Goal: Book appointment/travel/reservation

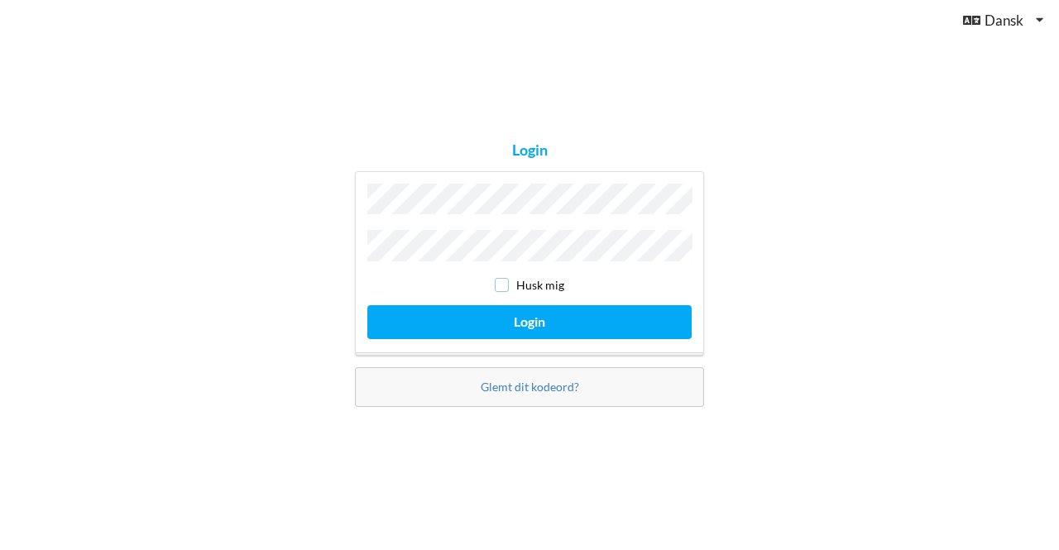
click at [506, 280] on input "checkbox" at bounding box center [502, 285] width 14 height 14
checkbox input "true"
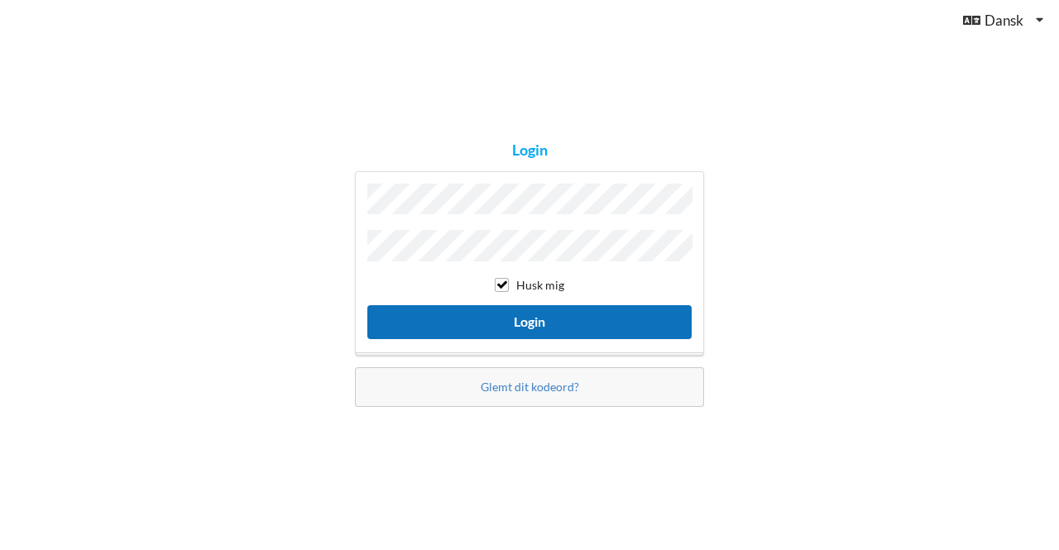
click at [551, 316] on button "Login" at bounding box center [529, 322] width 324 height 34
click at [539, 320] on button "Login" at bounding box center [529, 322] width 324 height 34
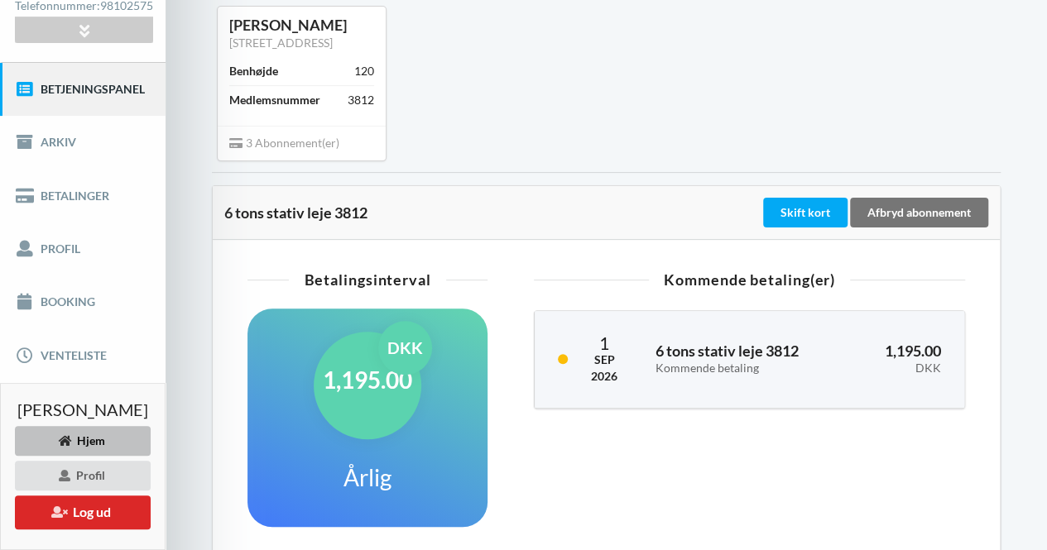
scroll to position [248, 0]
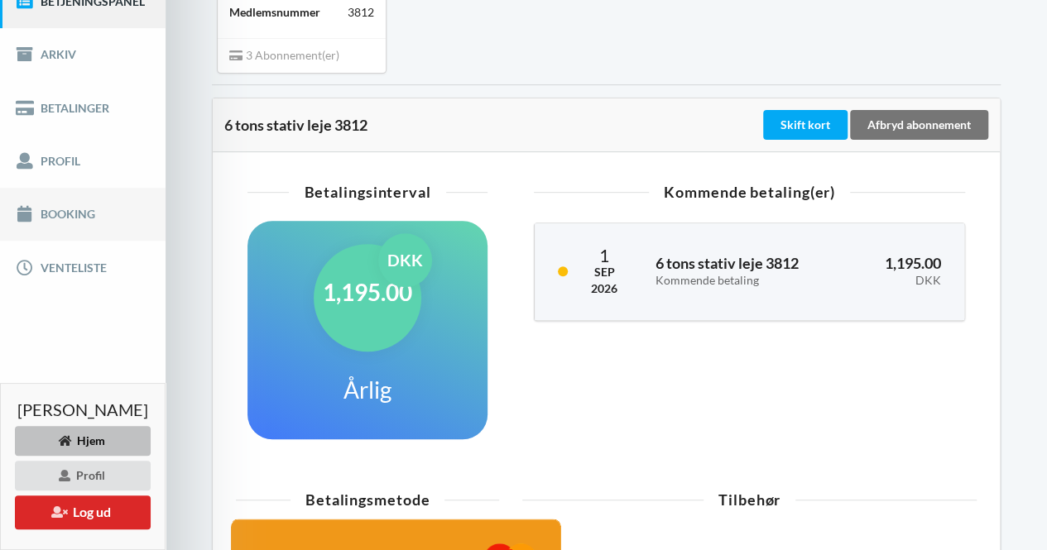
click at [80, 199] on link "Booking" at bounding box center [82, 214] width 165 height 53
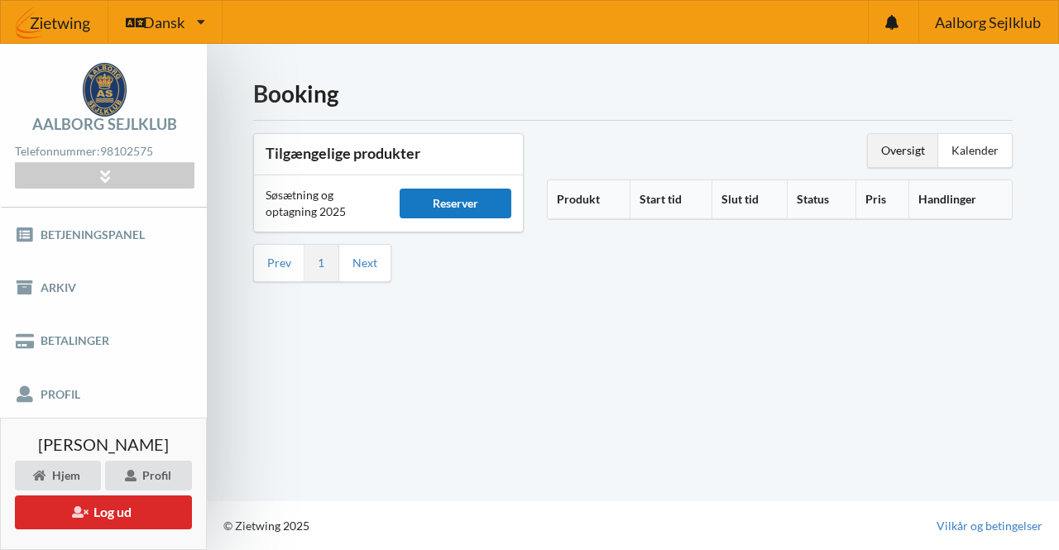
click at [477, 199] on div "Reserver" at bounding box center [455, 204] width 111 height 30
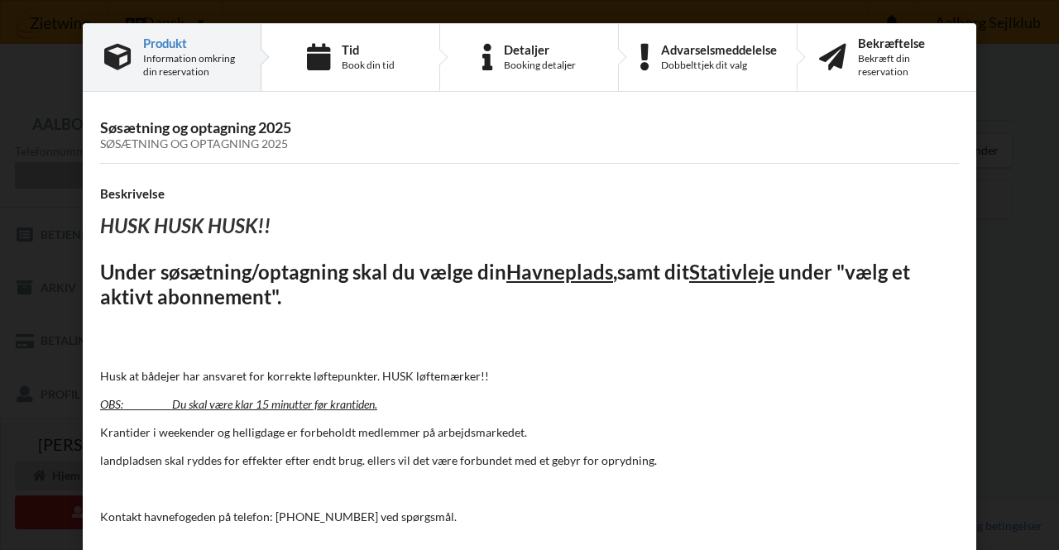
click at [358, 57] on div "Tid Book din tid" at bounding box center [368, 57] width 53 height 29
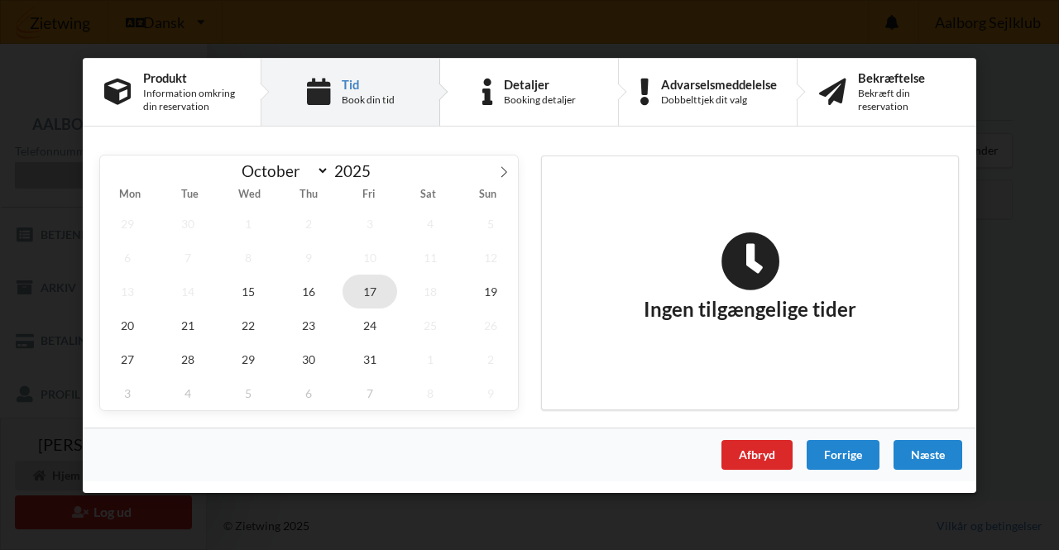
click at [370, 290] on span "17" at bounding box center [370, 291] width 55 height 34
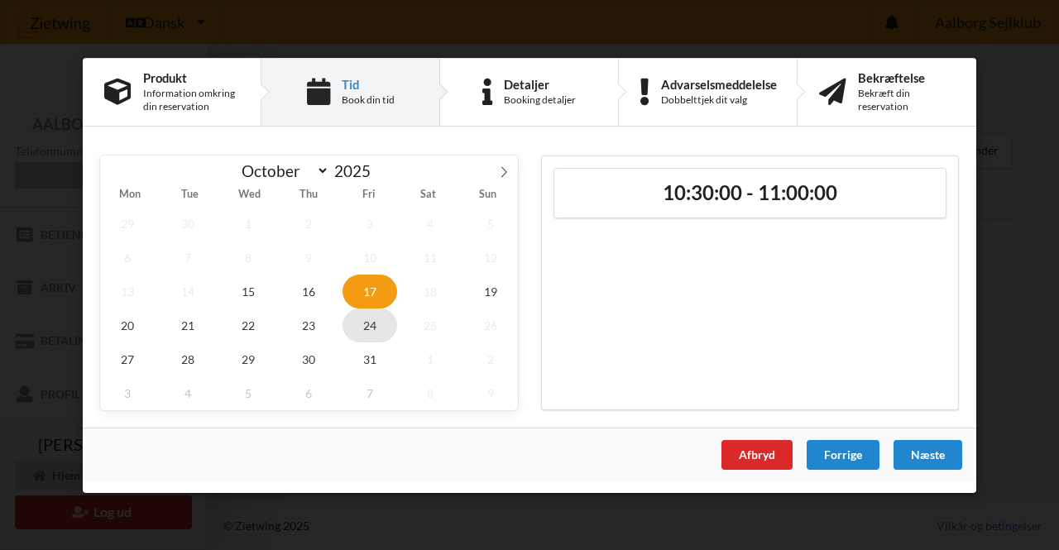
click at [379, 322] on span "24" at bounding box center [370, 325] width 55 height 34
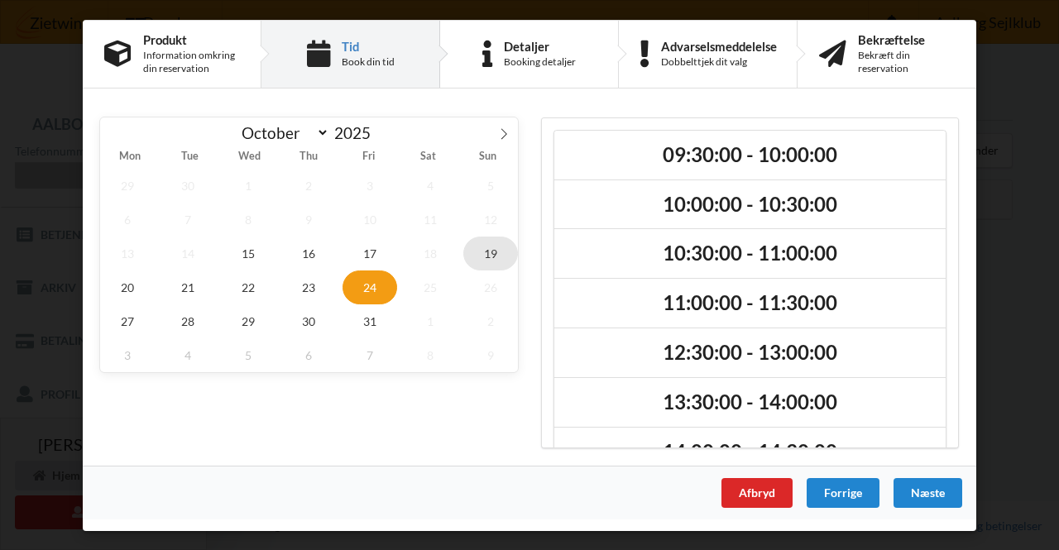
click at [490, 257] on span "19" at bounding box center [490, 253] width 55 height 34
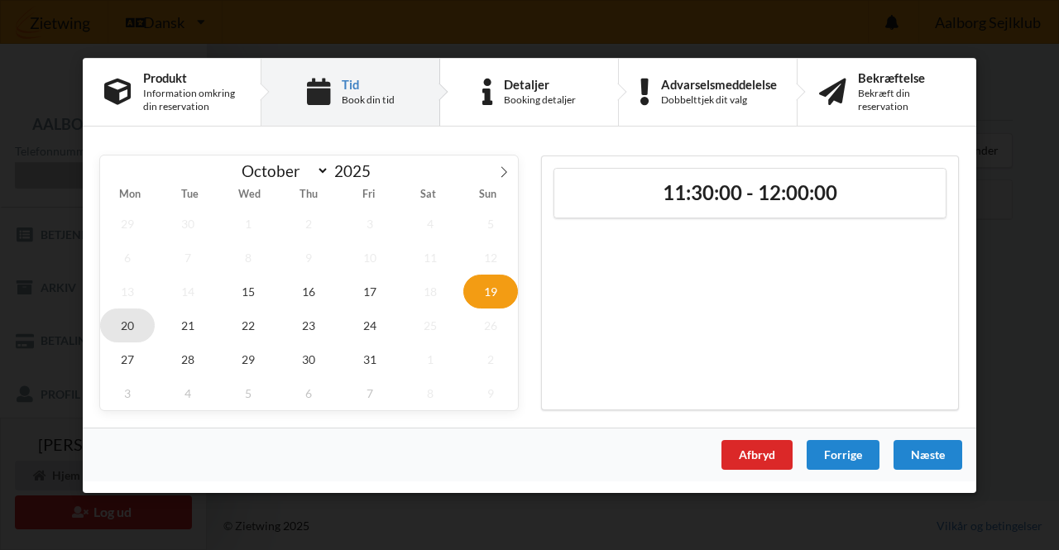
click at [142, 325] on span "20" at bounding box center [127, 325] width 55 height 34
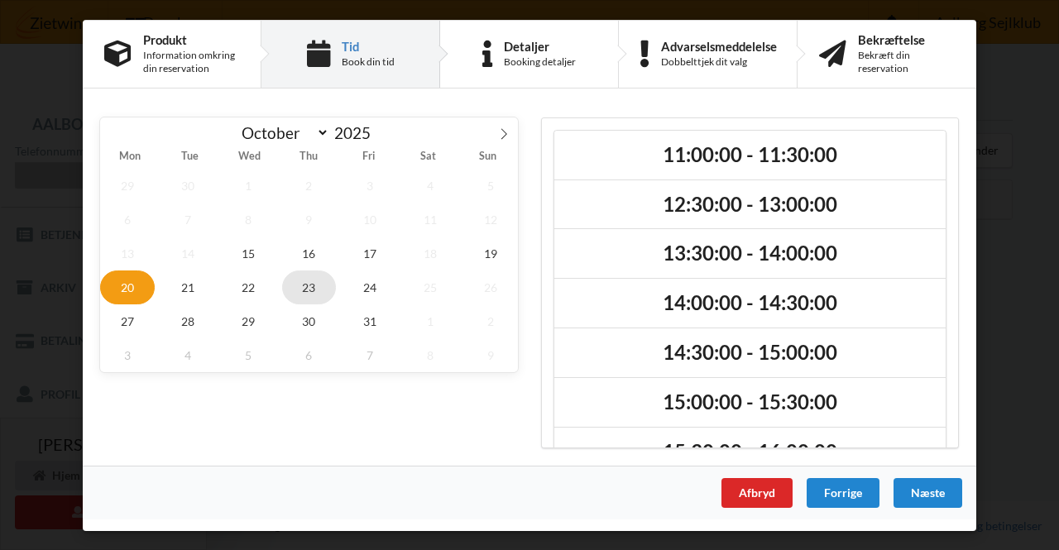
click at [316, 291] on span "23" at bounding box center [309, 287] width 55 height 34
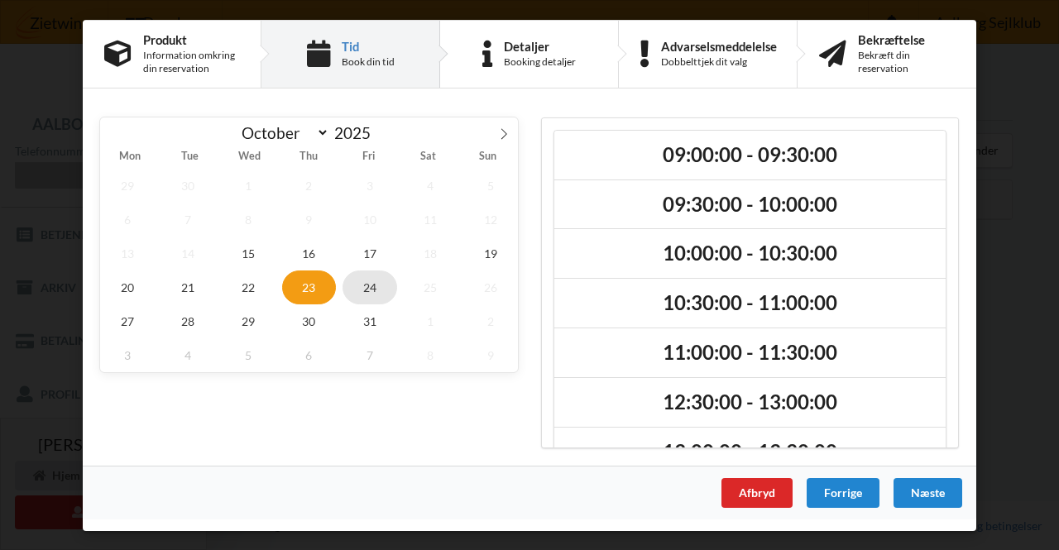
click at [377, 294] on span "24" at bounding box center [370, 287] width 55 height 34
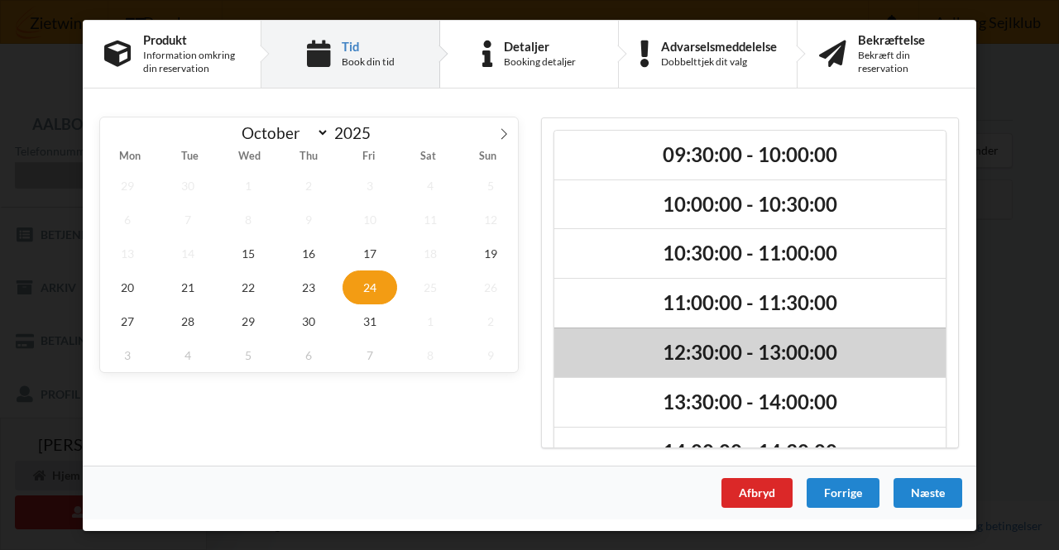
scroll to position [38, 0]
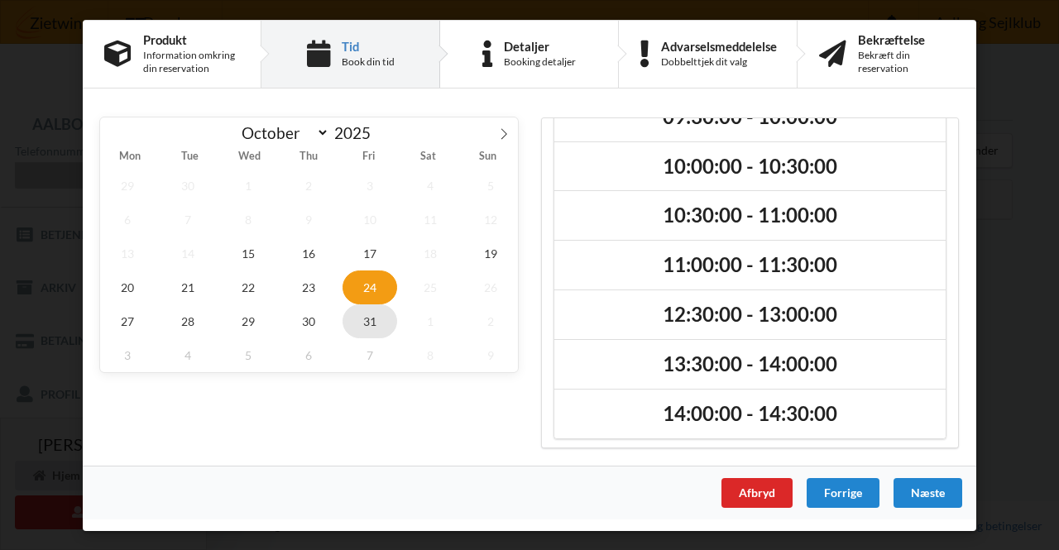
click at [377, 319] on span "31" at bounding box center [370, 321] width 55 height 34
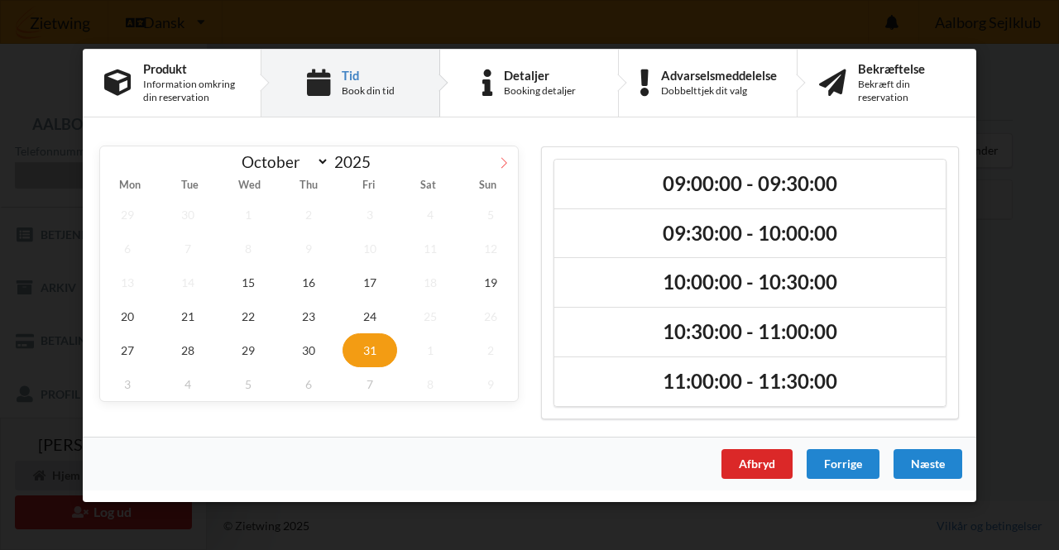
click at [506, 166] on icon at bounding box center [504, 162] width 12 height 12
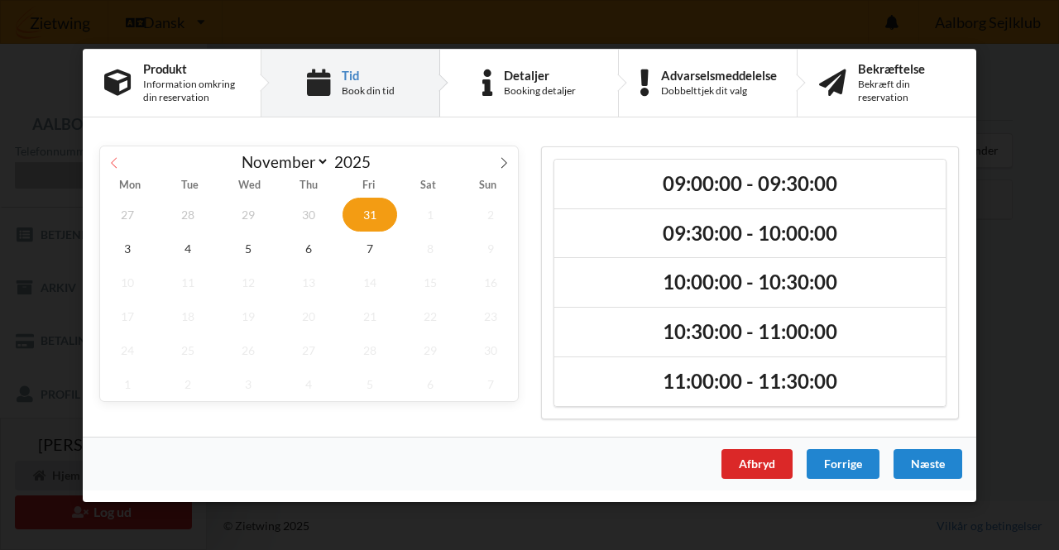
click at [120, 162] on span at bounding box center [114, 160] width 28 height 28
select select "9"
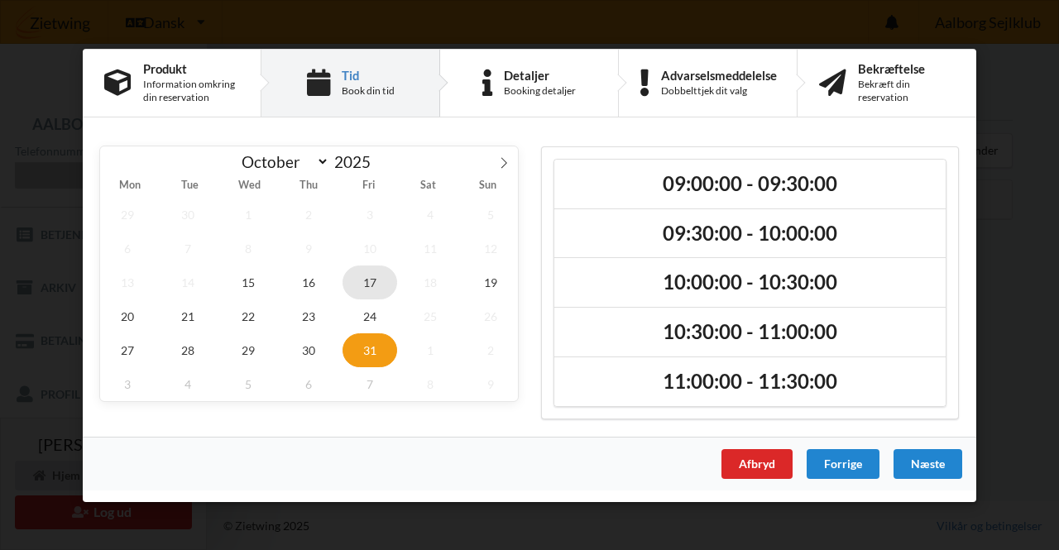
click at [368, 295] on span "17" at bounding box center [370, 282] width 55 height 34
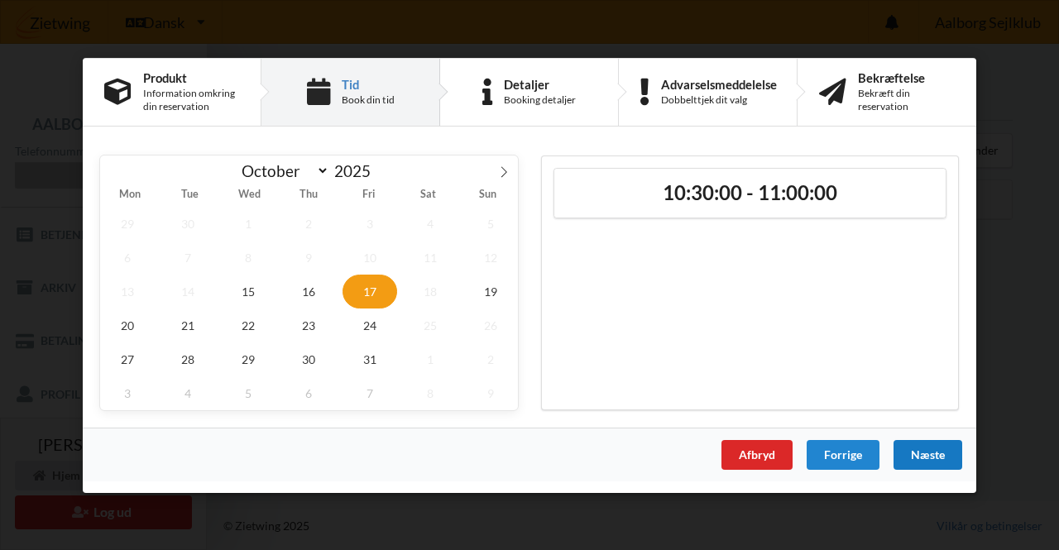
click at [931, 456] on div "Næste" at bounding box center [928, 454] width 69 height 30
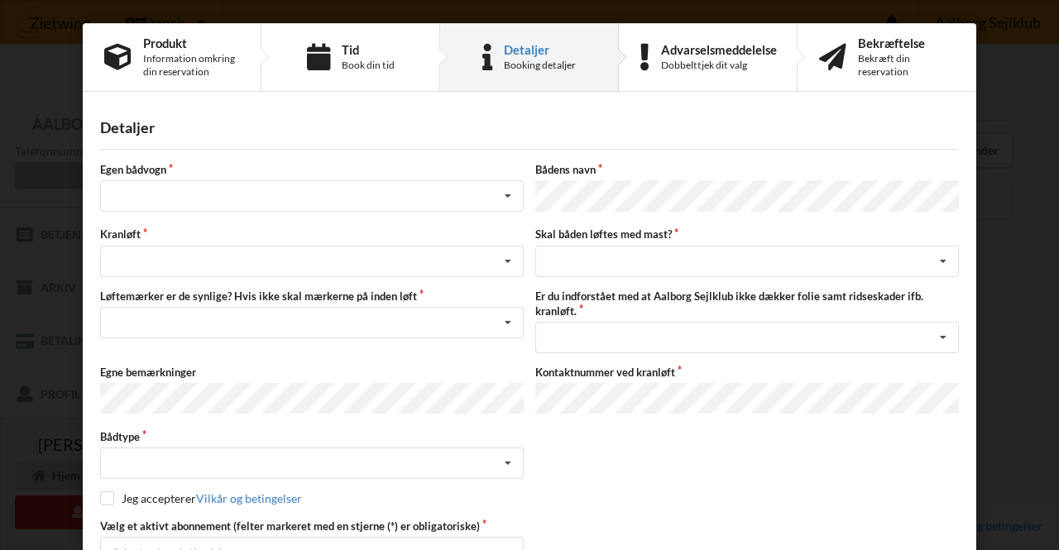
click at [674, 170] on label "Bådens navn" at bounding box center [747, 169] width 424 height 15
click at [668, 165] on label "Bådens navn" at bounding box center [747, 169] width 424 height 15
click at [504, 193] on icon at bounding box center [508, 196] width 25 height 31
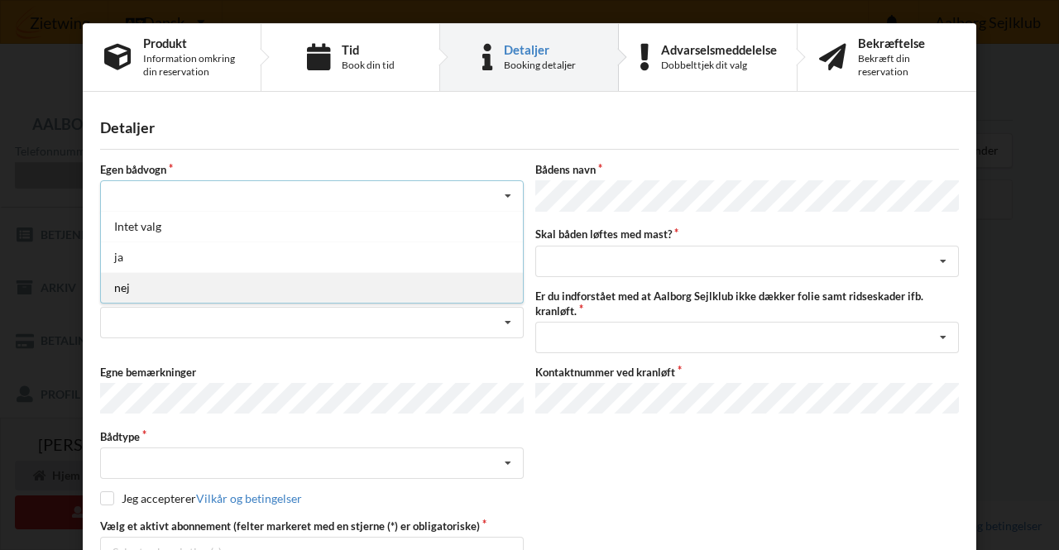
click at [165, 285] on div "nej" at bounding box center [312, 287] width 422 height 31
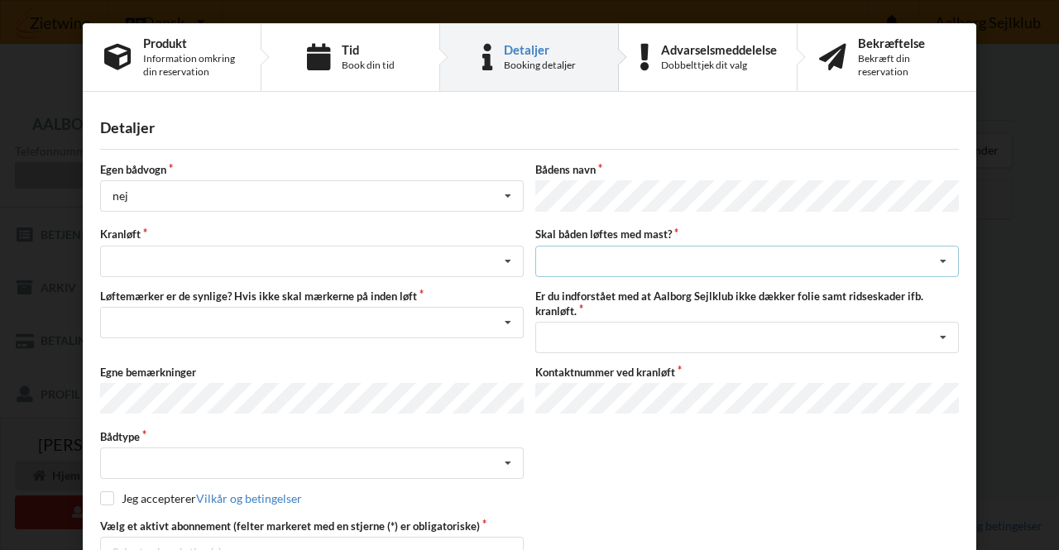
click at [654, 252] on div "intet valg ja nej" at bounding box center [747, 261] width 424 height 31
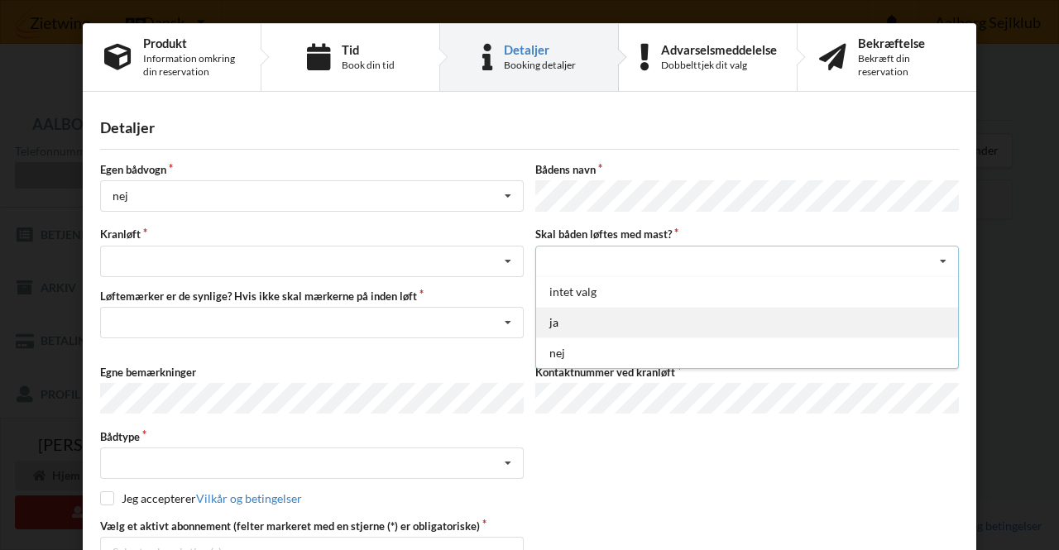
click at [581, 314] on div "ja" at bounding box center [747, 322] width 422 height 31
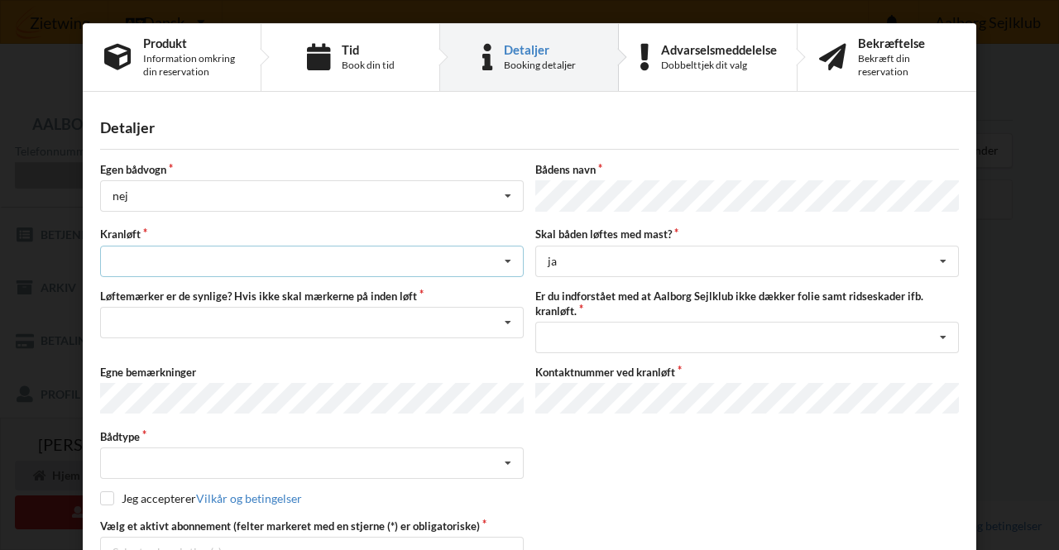
click at [500, 257] on icon at bounding box center [508, 262] width 25 height 31
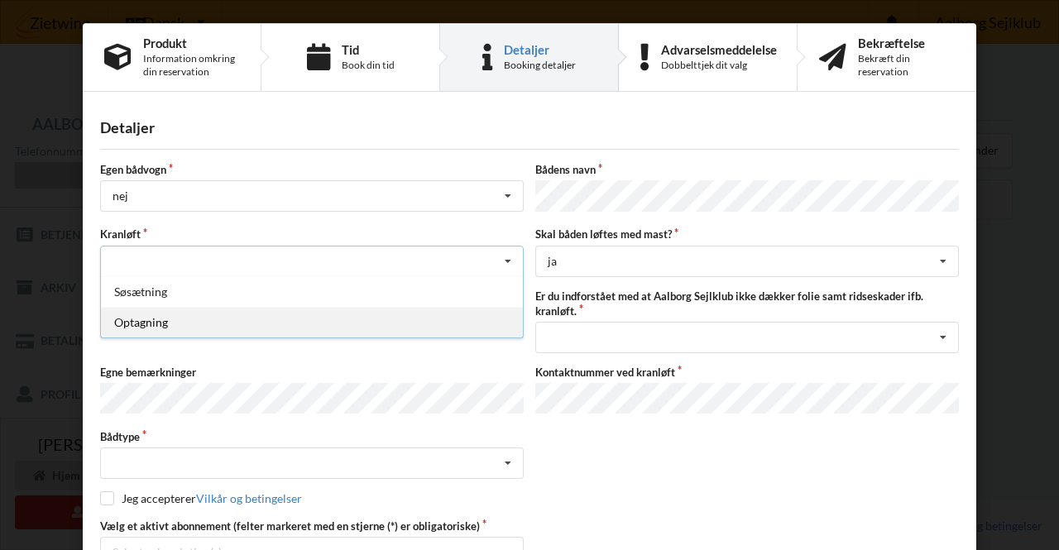
click at [193, 312] on div "Optagning" at bounding box center [312, 322] width 422 height 31
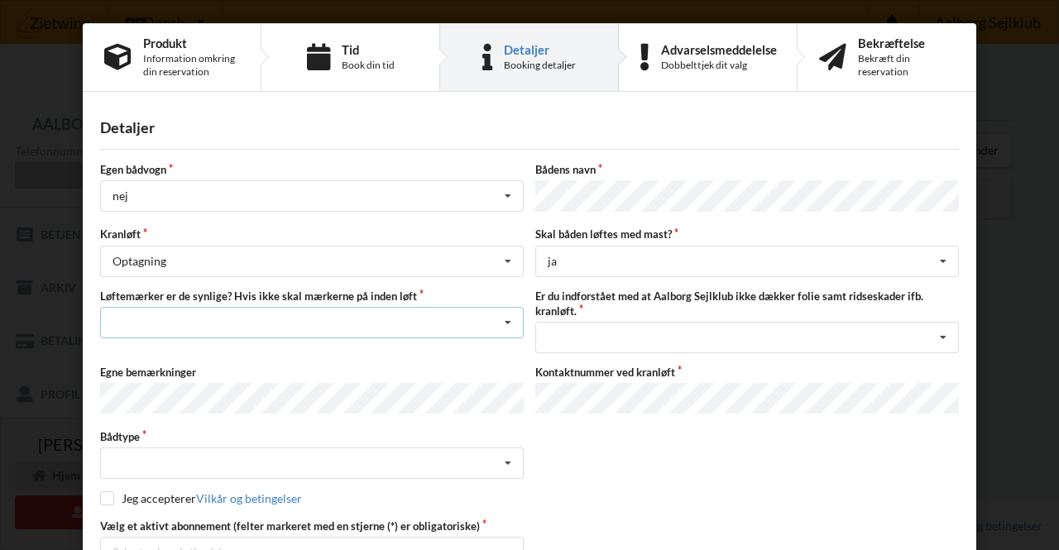
click at [506, 318] on icon at bounding box center [508, 323] width 25 height 31
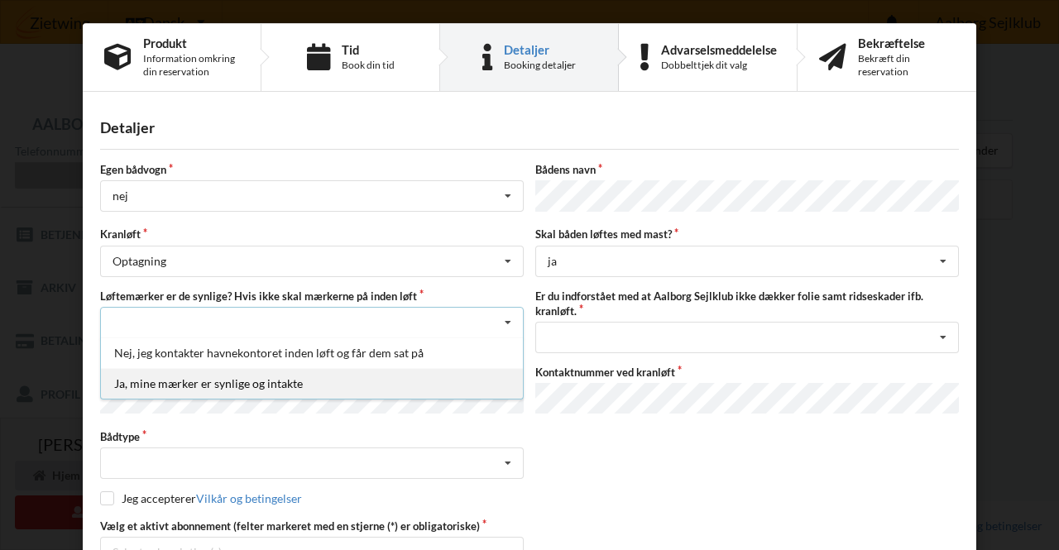
click at [311, 378] on div "Ja, mine mærker er synlige og intakte" at bounding box center [312, 383] width 422 height 31
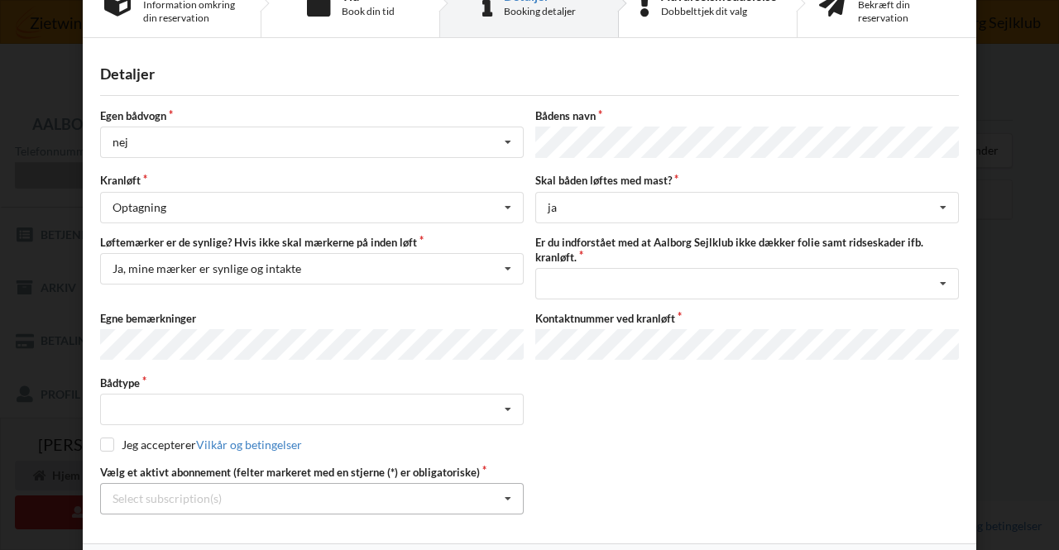
scroll to position [103, 0]
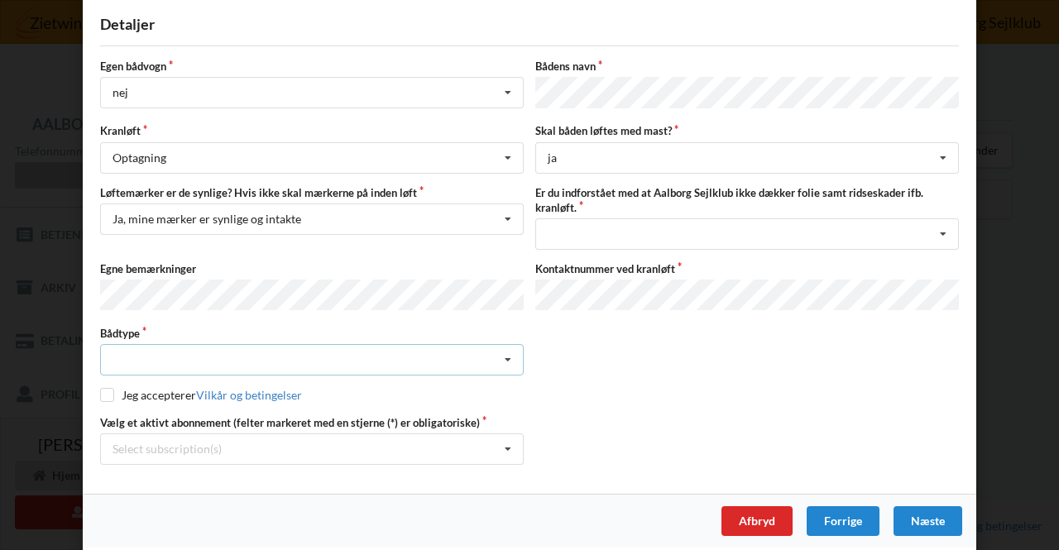
click at [296, 351] on div "Intet valgt Sejlbåd Motorbåd Motorsejler [PERSON_NAME]" at bounding box center [312, 359] width 424 height 31
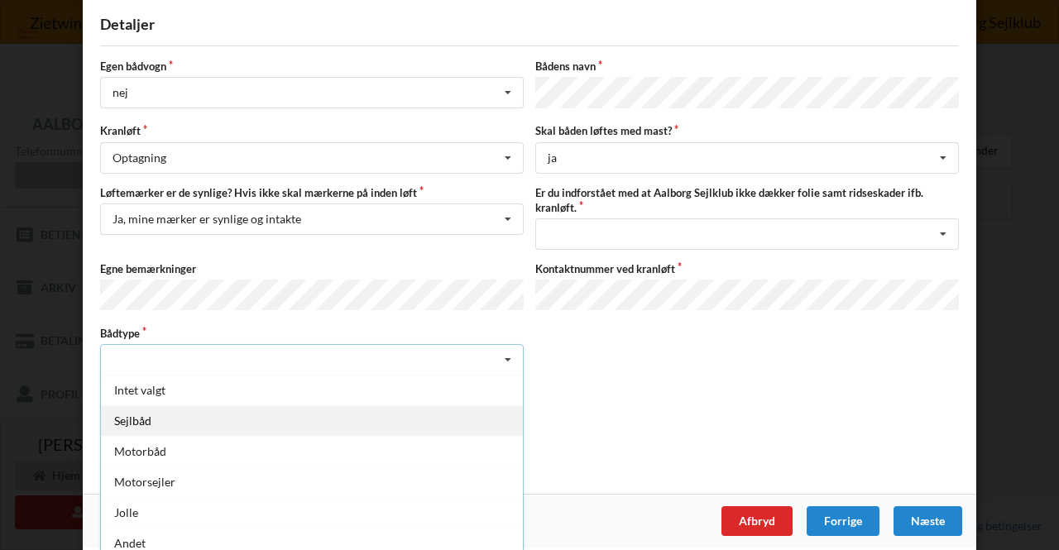
click at [225, 419] on div "Sejlbåd" at bounding box center [312, 420] width 422 height 31
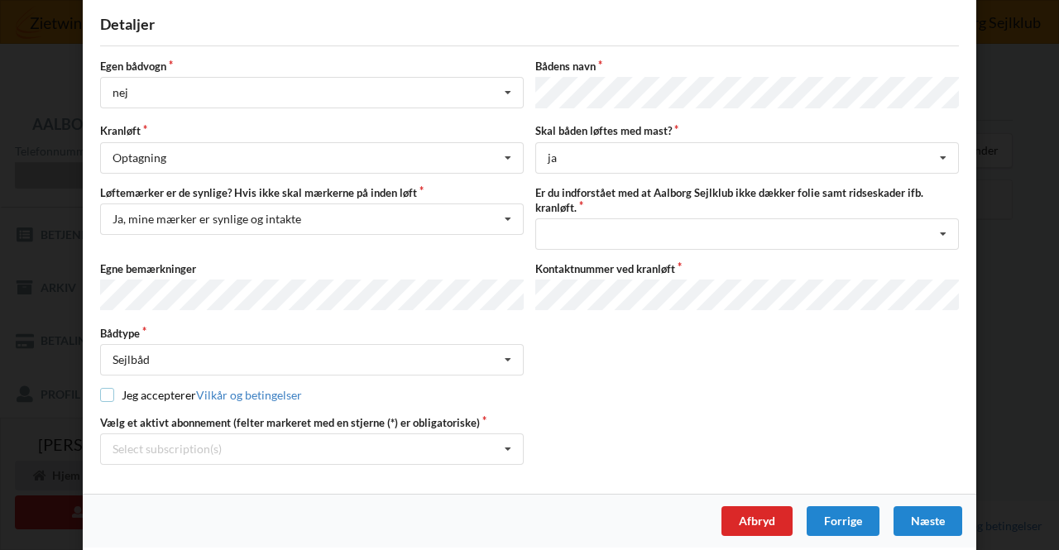
click at [108, 388] on input "checkbox" at bounding box center [107, 395] width 14 height 14
checkbox input "true"
click at [643, 232] on div "Jeg har tæpper med og tager selv ansvaret for eventuelle folie samt ridseskader…" at bounding box center [747, 233] width 424 height 31
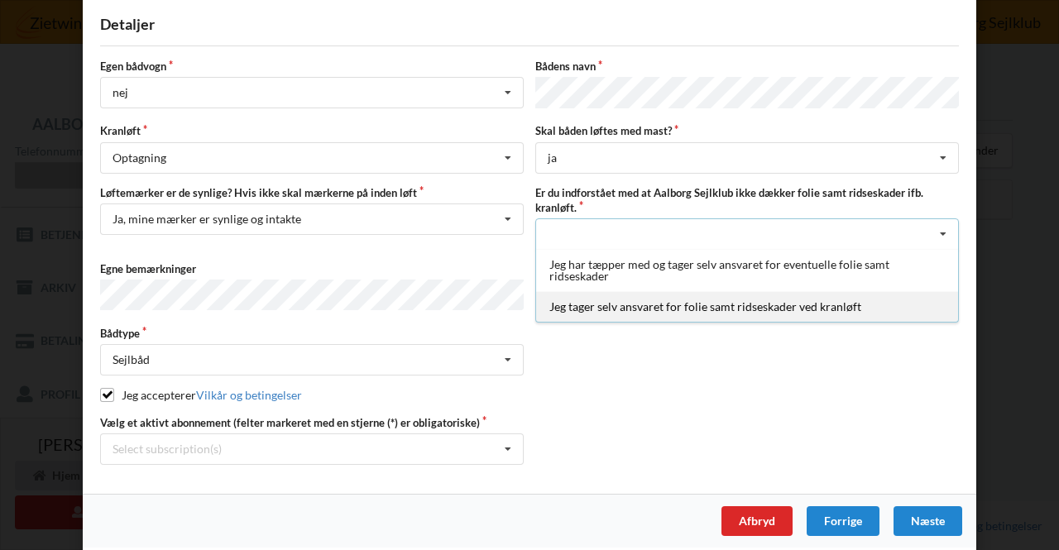
click at [699, 305] on div "Jeg tager selv ansvaret for folie samt ridseskader ved kranløft" at bounding box center [747, 306] width 422 height 31
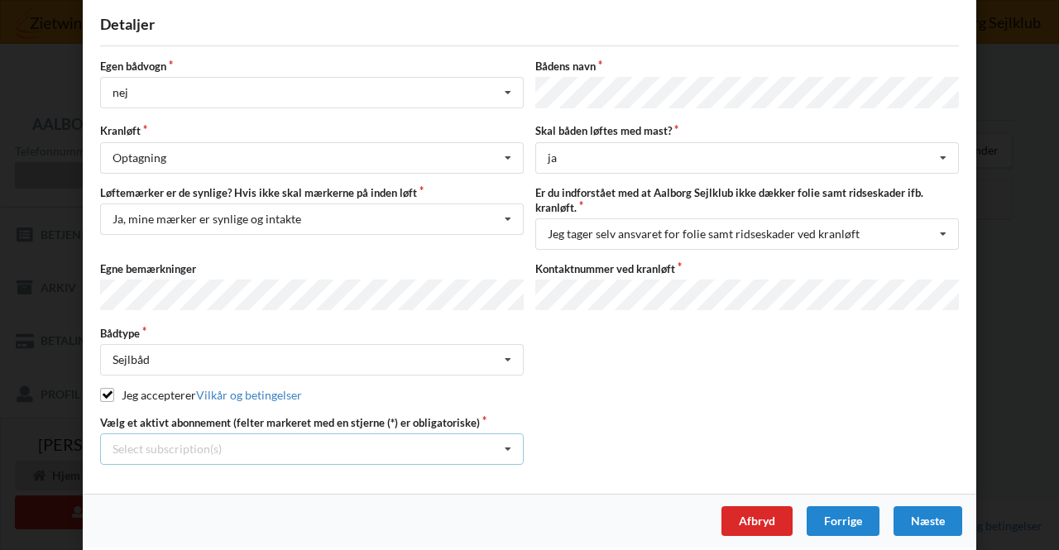
click at [500, 442] on icon at bounding box center [508, 449] width 25 height 31
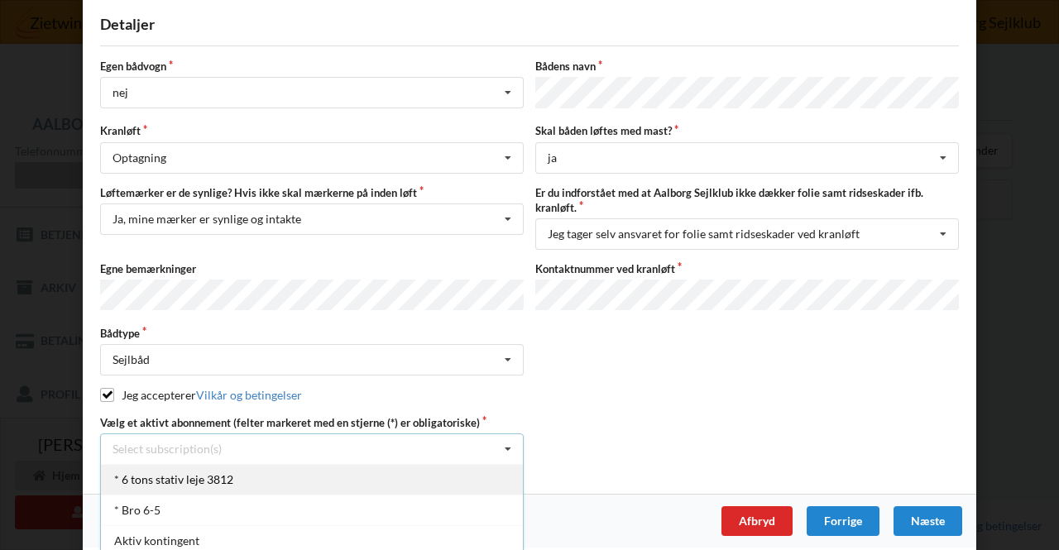
click at [222, 478] on div "* 6 tons stativ leje 3812" at bounding box center [312, 479] width 422 height 31
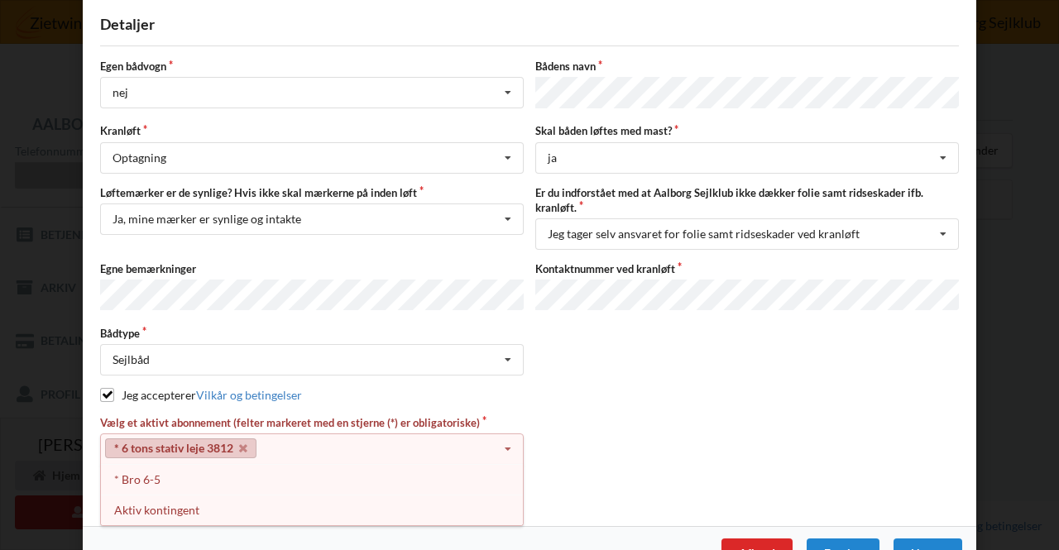
click at [497, 444] on icon at bounding box center [508, 449] width 25 height 31
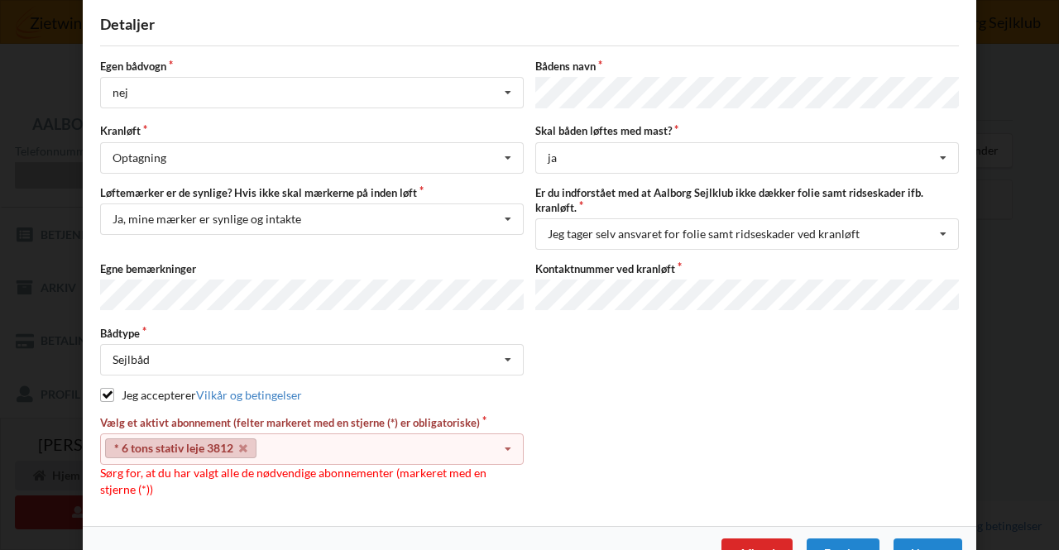
click at [504, 440] on icon at bounding box center [508, 449] width 25 height 31
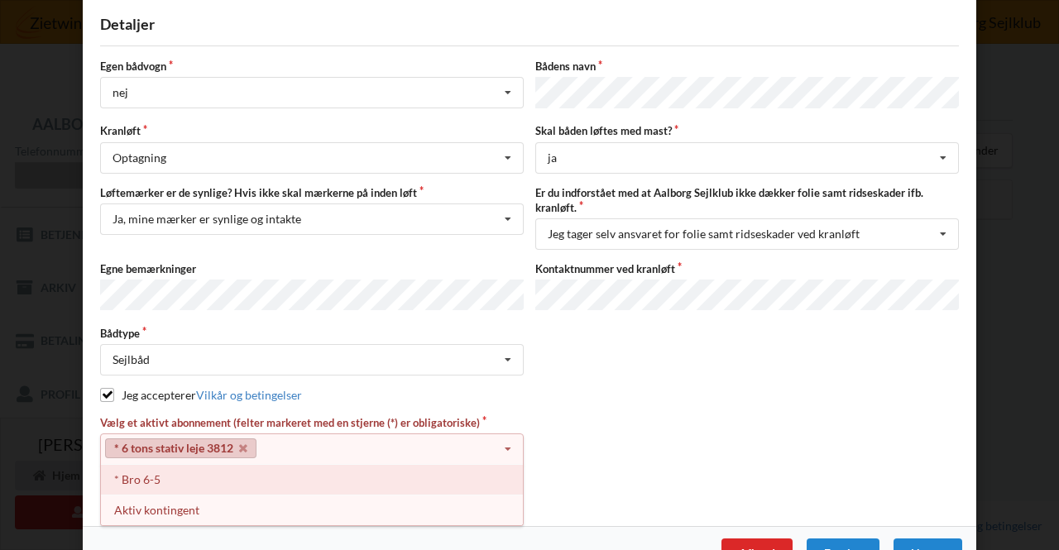
click at [189, 473] on div "* Bro 6-5" at bounding box center [312, 479] width 422 height 31
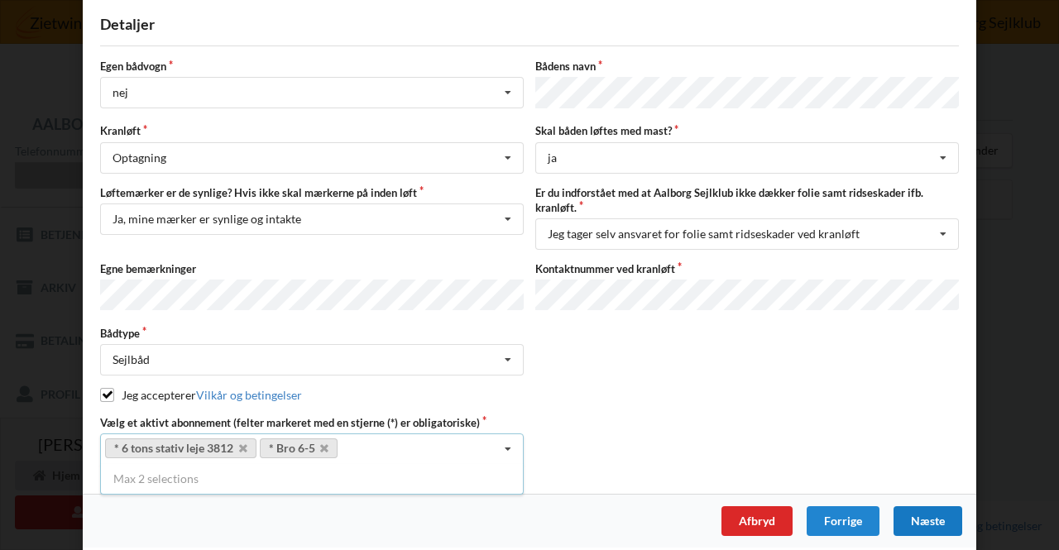
click at [915, 510] on div "Næste" at bounding box center [928, 521] width 69 height 30
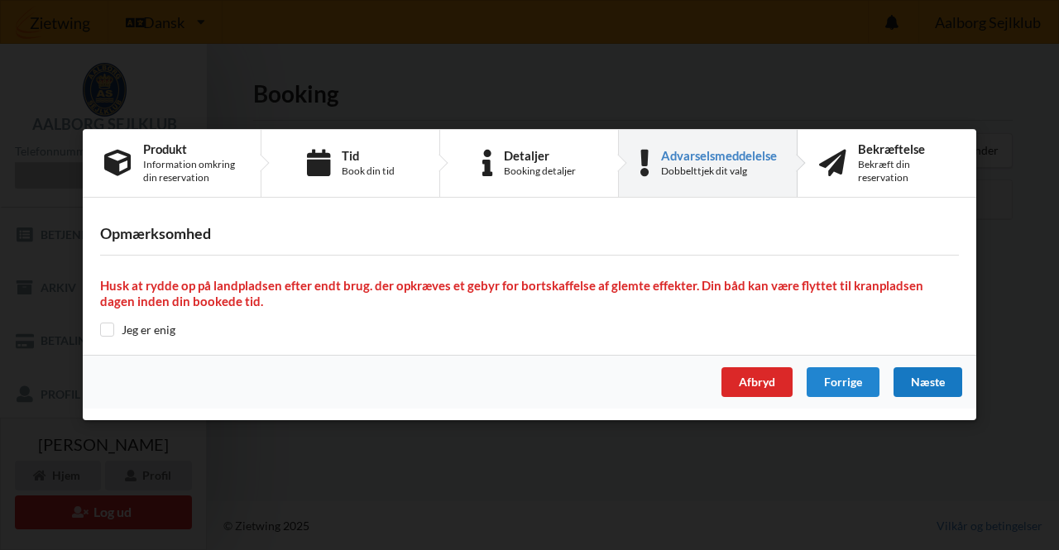
click at [918, 385] on div "Næste" at bounding box center [928, 383] width 69 height 30
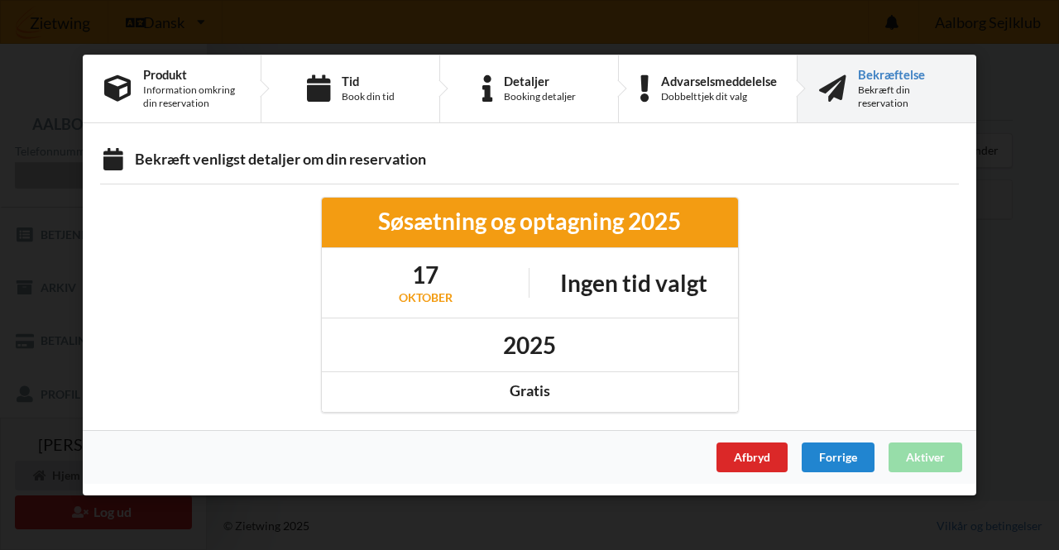
click at [637, 284] on h1 "Ingen tid valgt" at bounding box center [633, 283] width 147 height 30
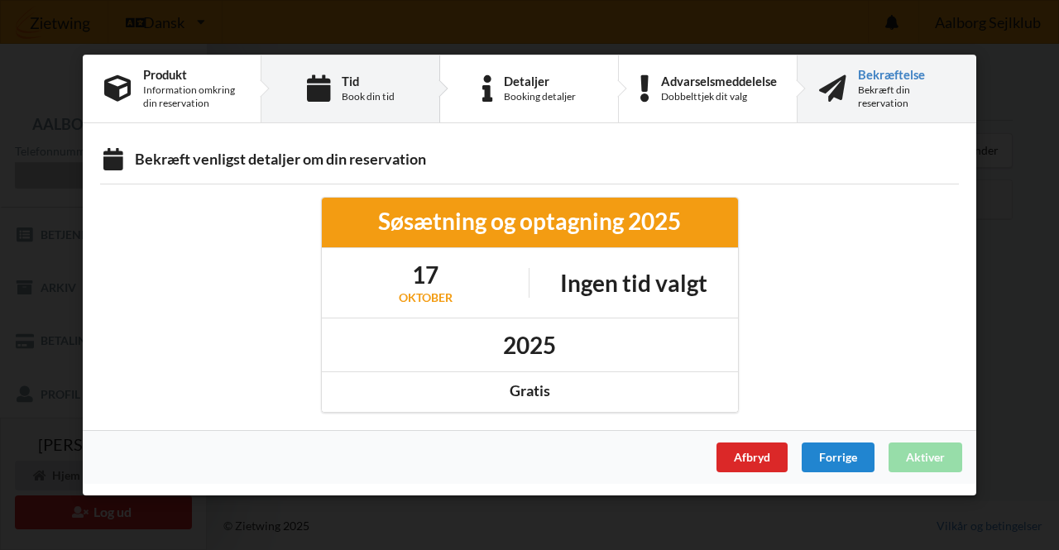
click at [354, 93] on div "Book din tid" at bounding box center [368, 96] width 53 height 13
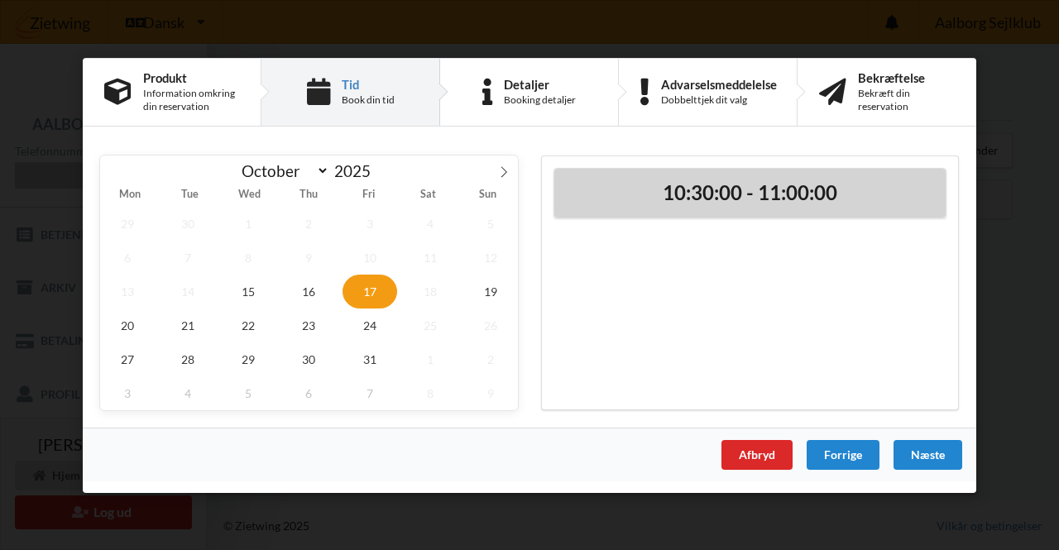
click at [721, 197] on h2 "10:30:00 - 11:00:00" at bounding box center [750, 193] width 368 height 26
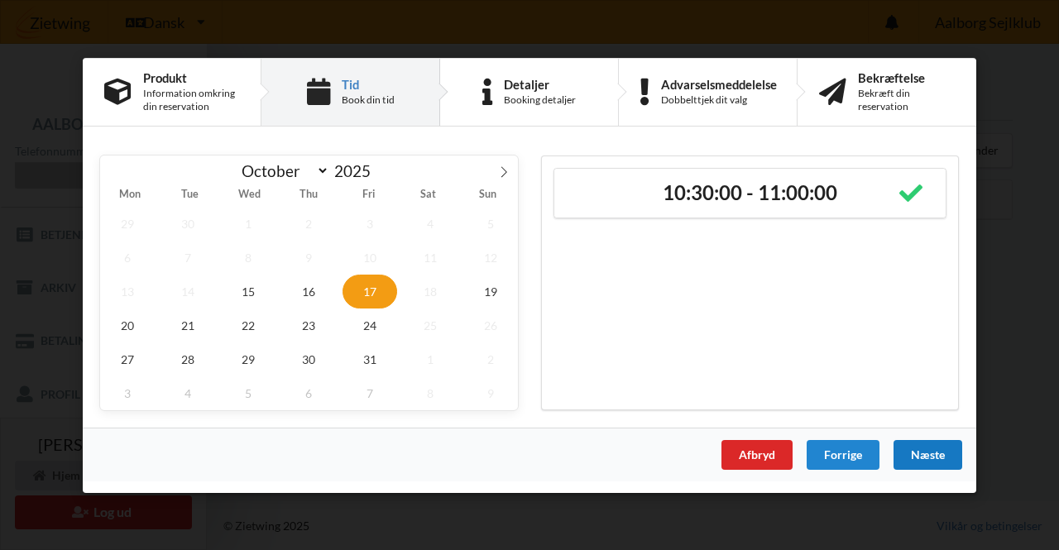
click at [937, 448] on div "Næste" at bounding box center [928, 454] width 69 height 30
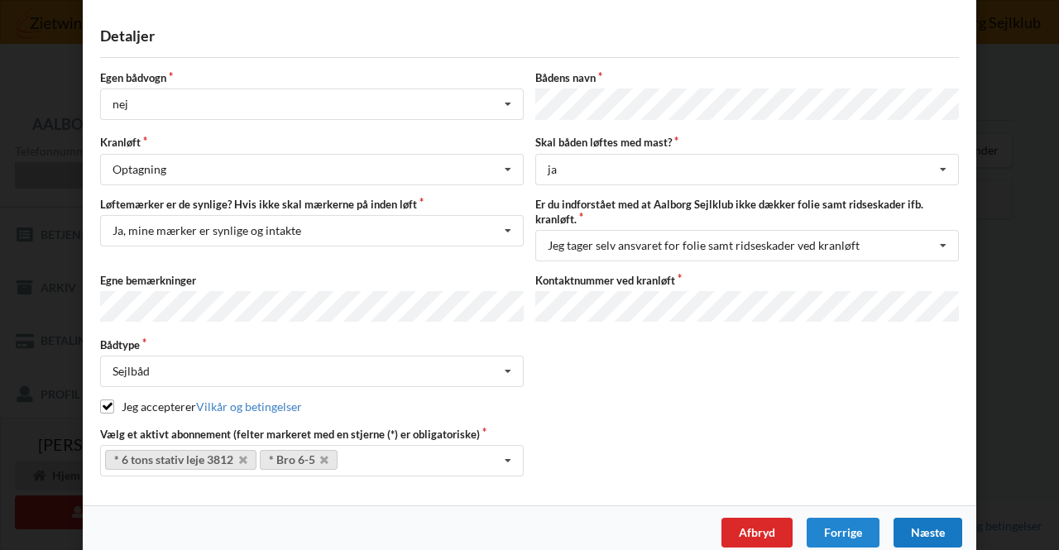
click at [943, 524] on div "Næste" at bounding box center [928, 533] width 69 height 30
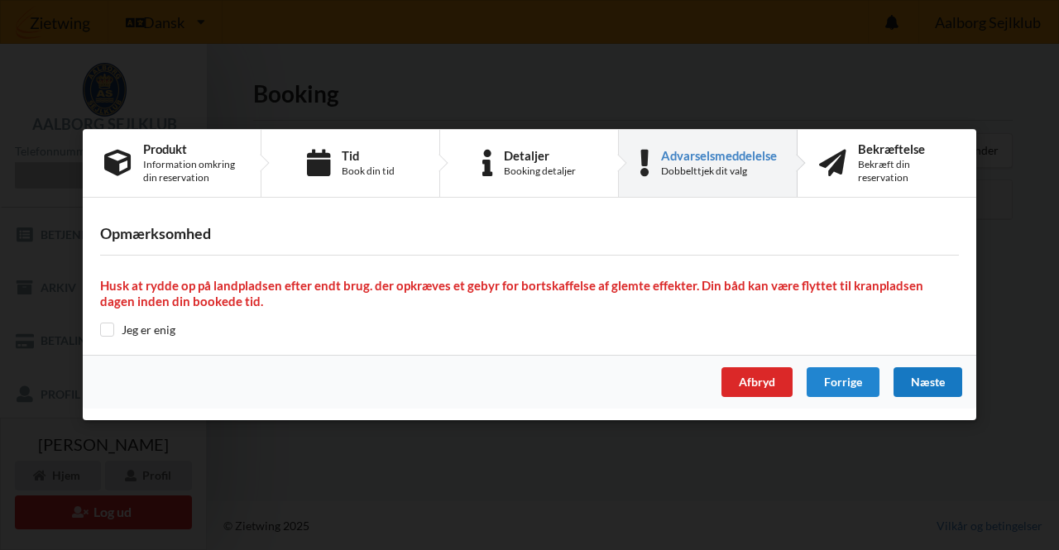
click at [930, 378] on div "Næste" at bounding box center [928, 383] width 69 height 30
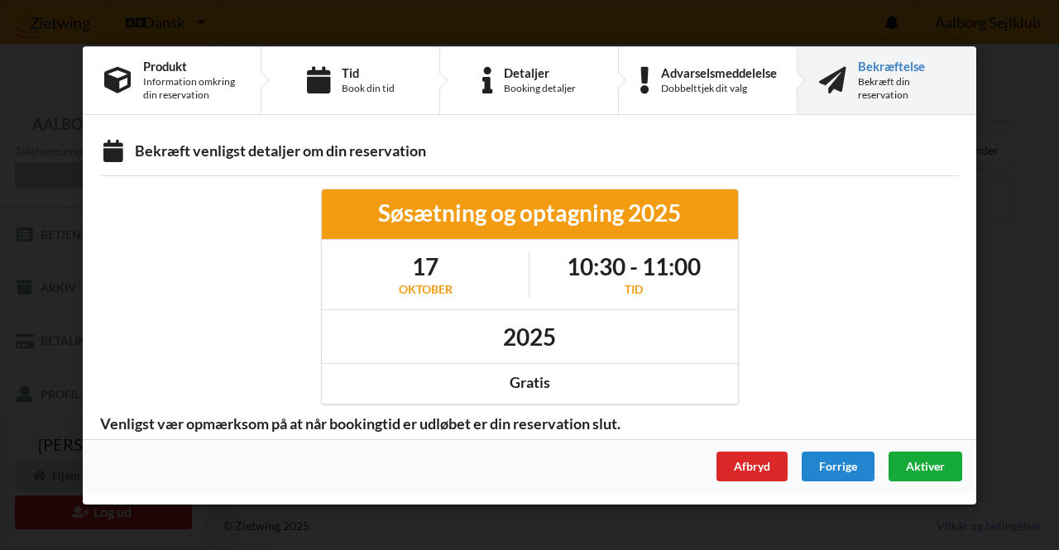
click at [945, 469] on div "Aktiver" at bounding box center [926, 466] width 74 height 30
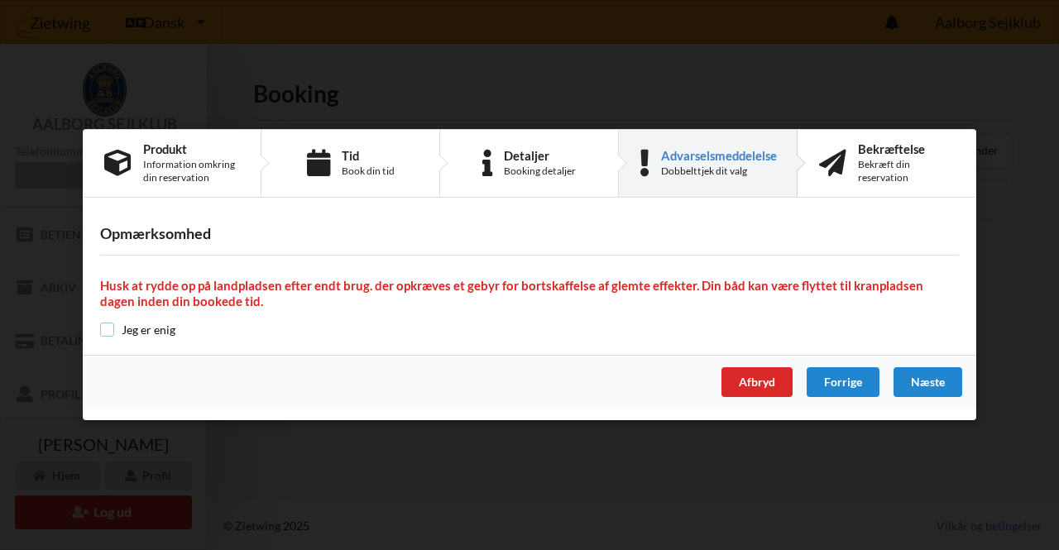
click at [113, 332] on input "checkbox" at bounding box center [107, 330] width 14 height 14
checkbox input "true"
click at [933, 381] on div "Næste" at bounding box center [928, 383] width 69 height 30
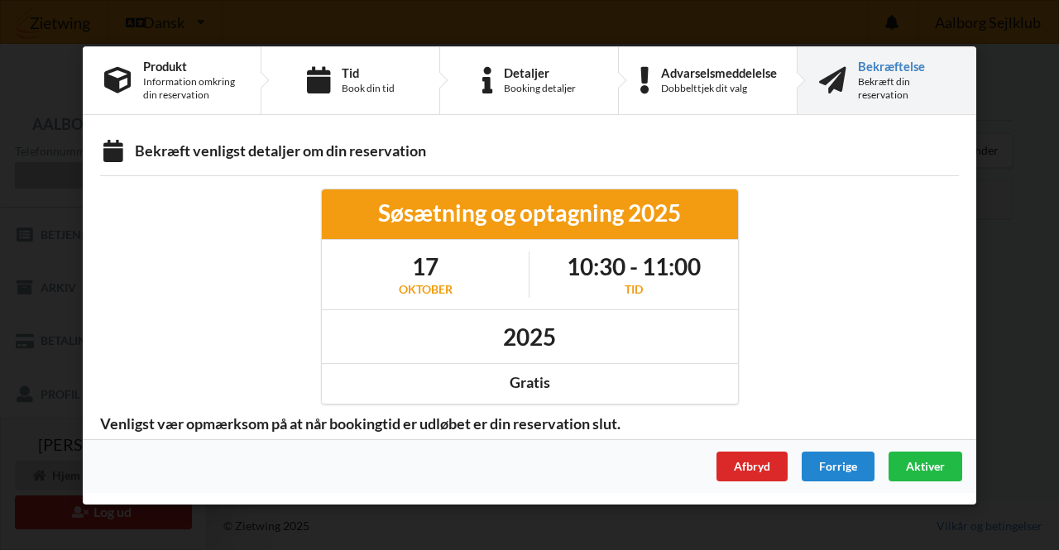
click at [937, 463] on span "Aktiver" at bounding box center [925, 465] width 39 height 14
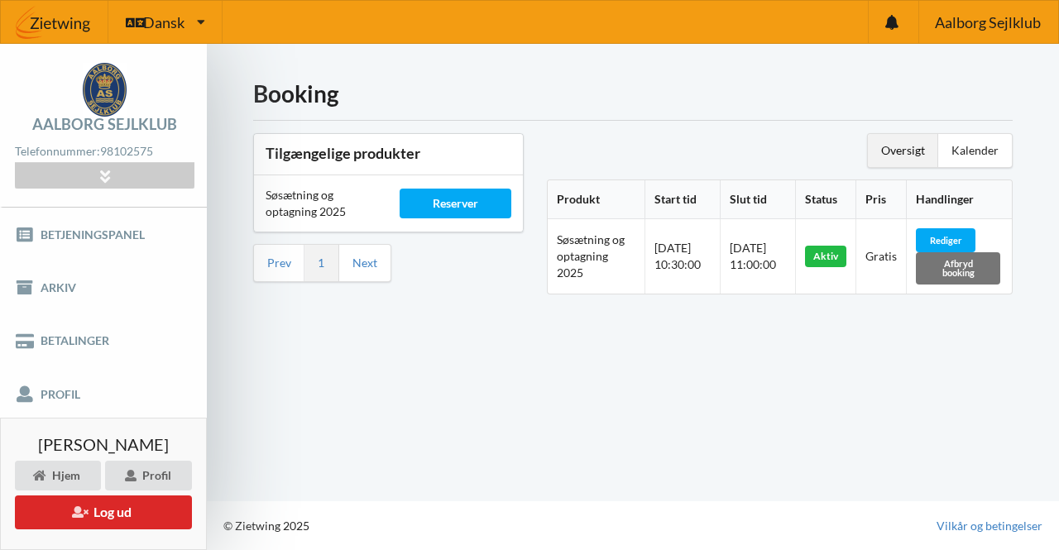
click at [550, 93] on h1 "Booking" at bounding box center [633, 94] width 760 height 30
